Goal: Check status: Check status

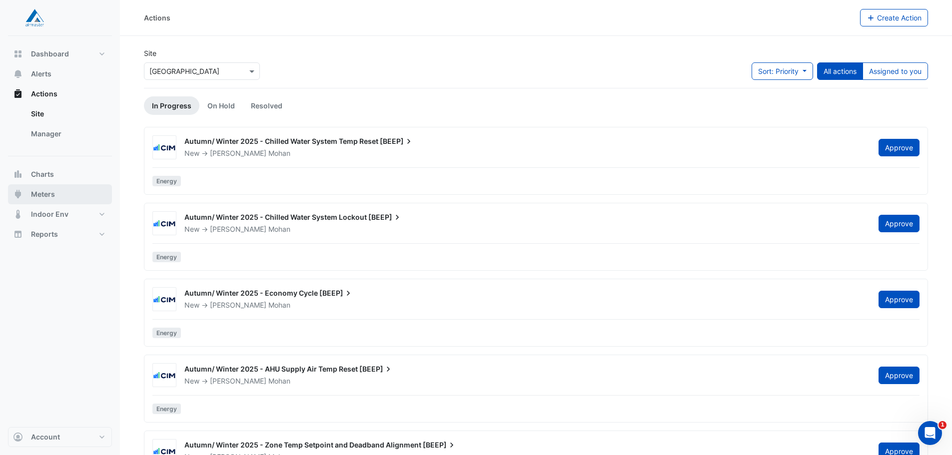
click at [51, 191] on span "Meters" at bounding box center [43, 194] width 24 height 10
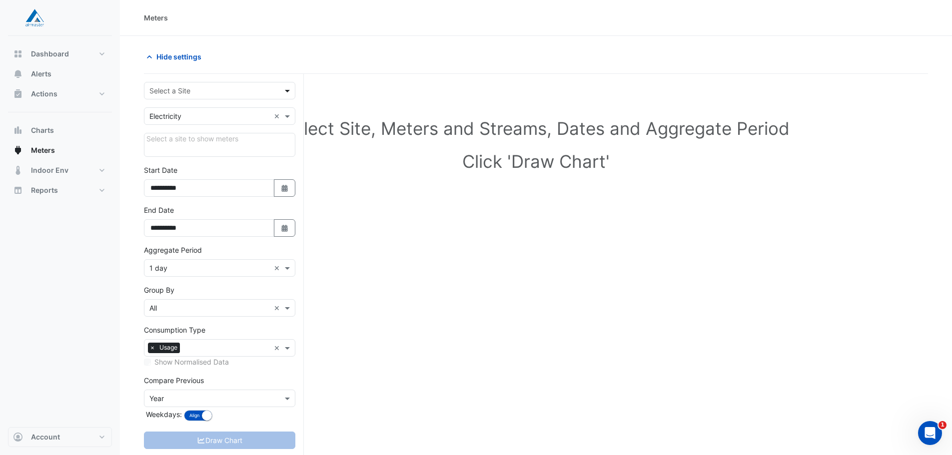
click at [288, 89] on span at bounding box center [288, 90] width 12 height 10
click at [254, 111] on div "[GEOGRAPHIC_DATA]" at bounding box center [219, 112] width 150 height 14
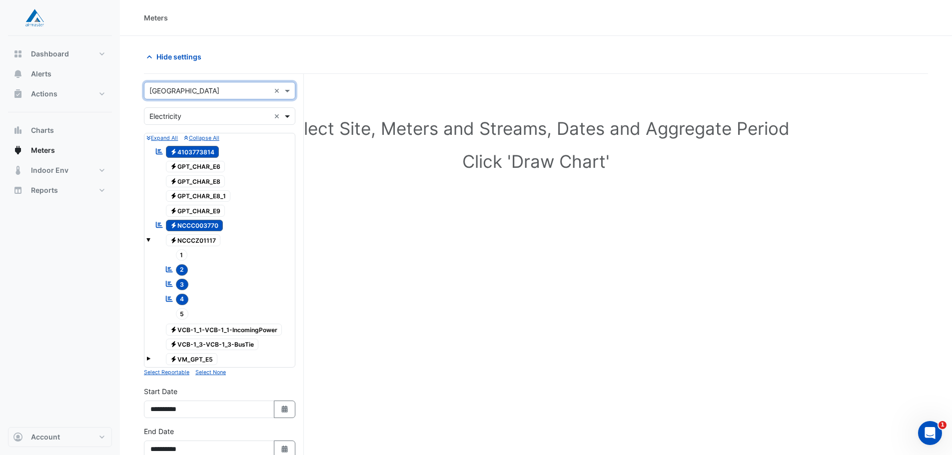
click at [286, 114] on span at bounding box center [288, 116] width 12 height 10
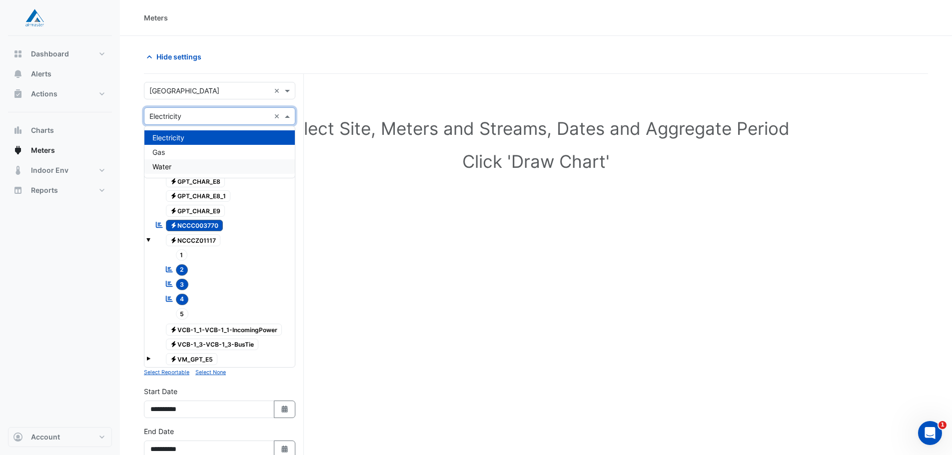
click at [233, 169] on div "Water" at bounding box center [219, 166] width 150 height 14
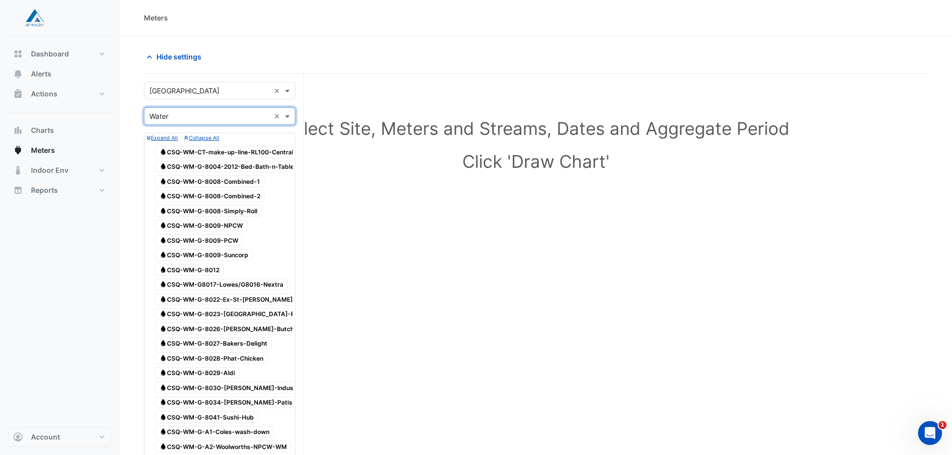
click at [251, 152] on span "Water CSQ-WM-CT-make-up-line-RL100-Central-Plantroom" at bounding box center [243, 152] width 176 height 12
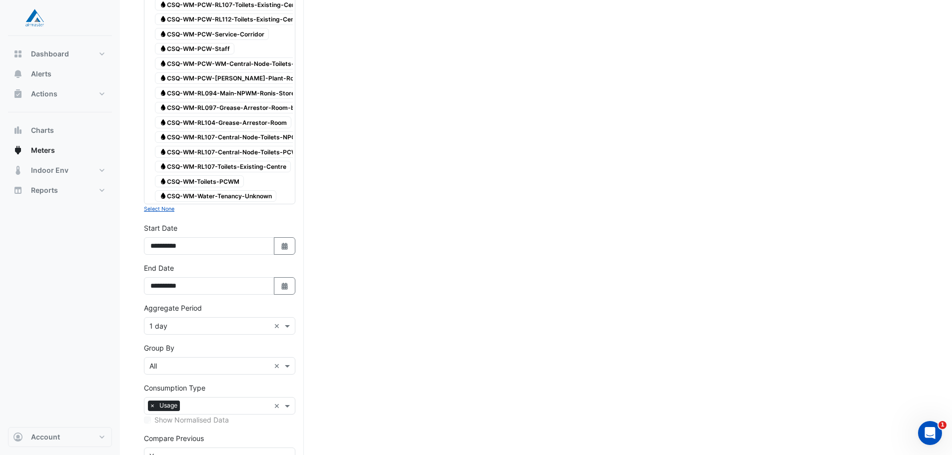
scroll to position [1561, 0]
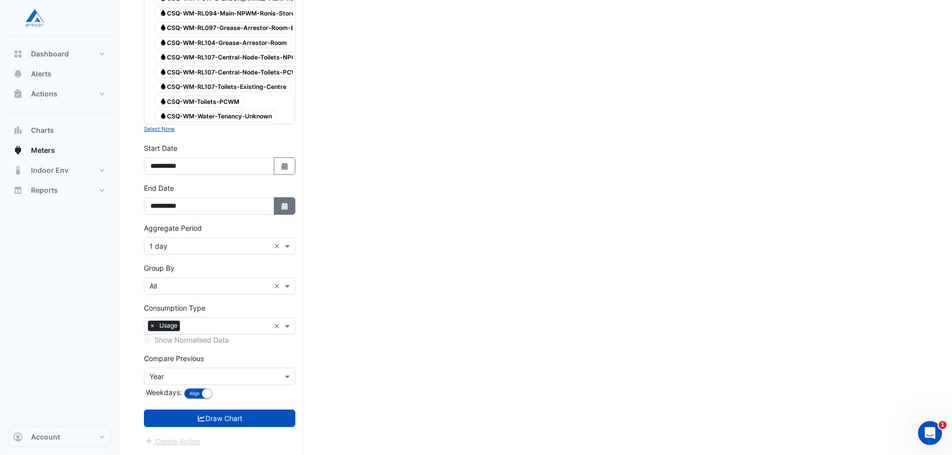
click at [287, 209] on fa-icon "Select Date" at bounding box center [284, 206] width 9 height 8
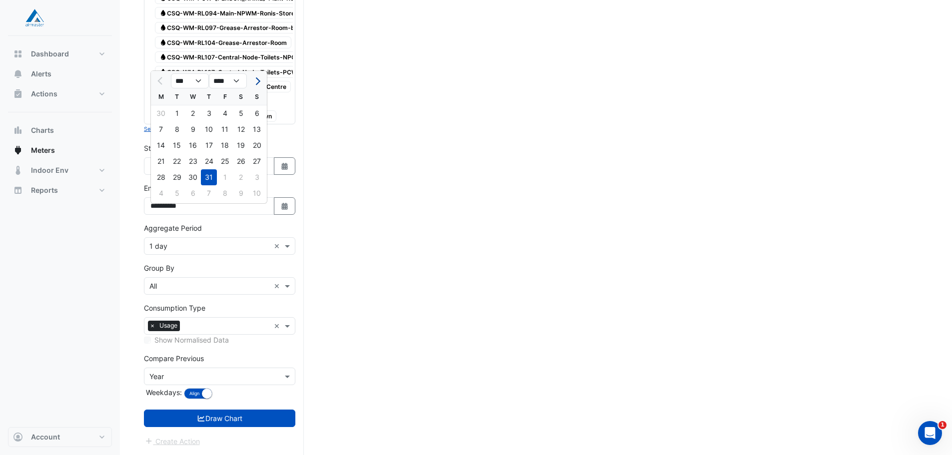
click at [259, 73] on button "Next month" at bounding box center [257, 81] width 12 height 16
select select "*"
click at [179, 169] on div "26" at bounding box center [177, 177] width 16 height 16
type input "**********"
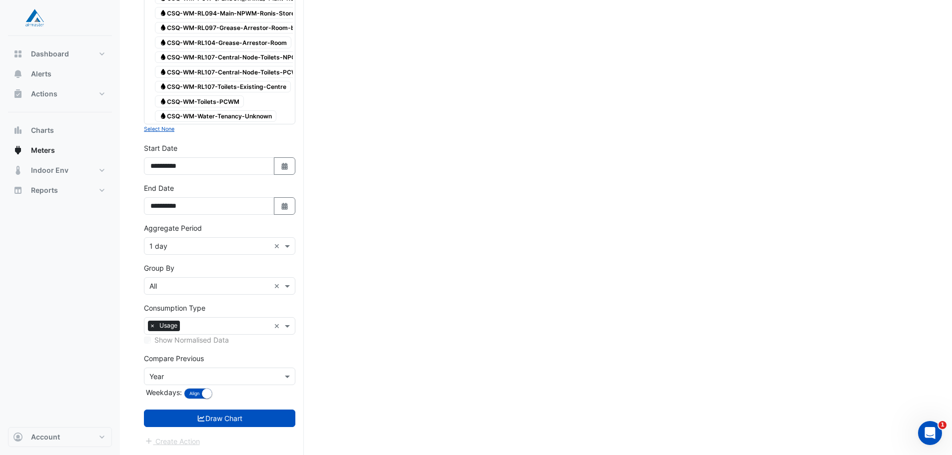
click at [261, 418] on button "Draw Chart" at bounding box center [219, 418] width 151 height 17
